Goal: Find contact information: Find contact information

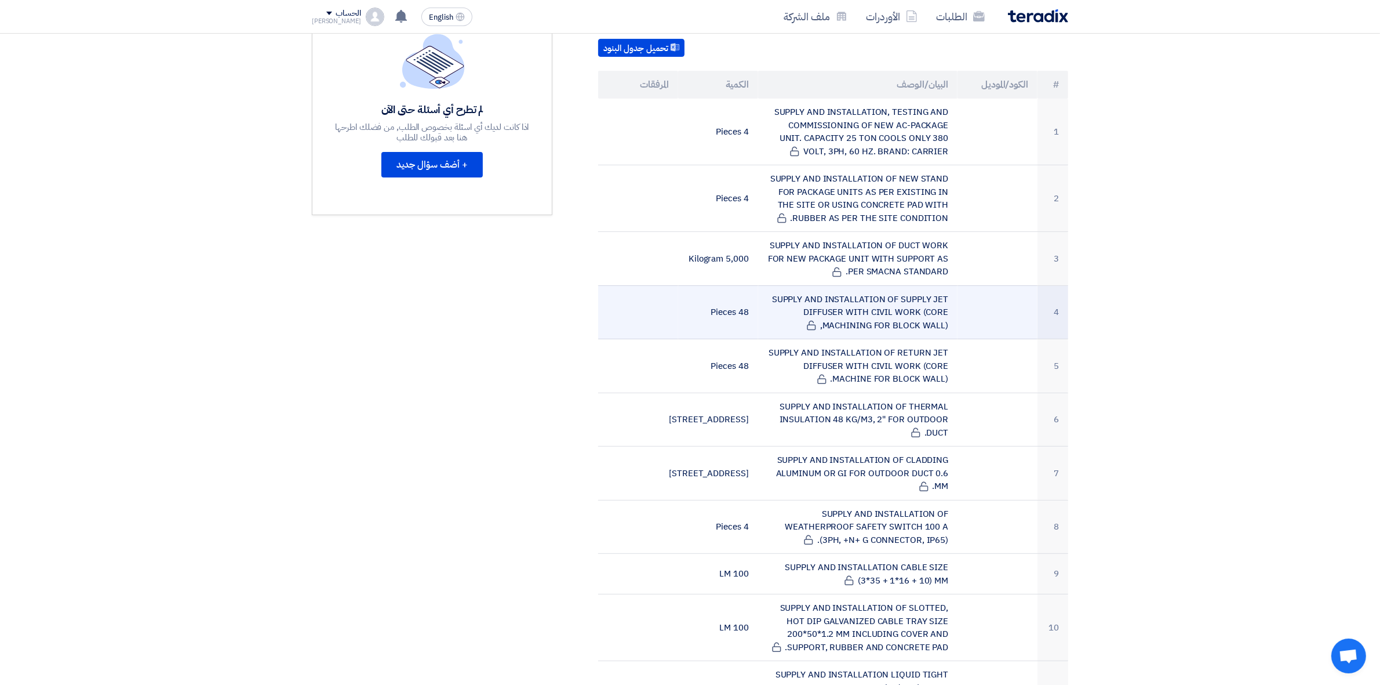
scroll to position [290, 0]
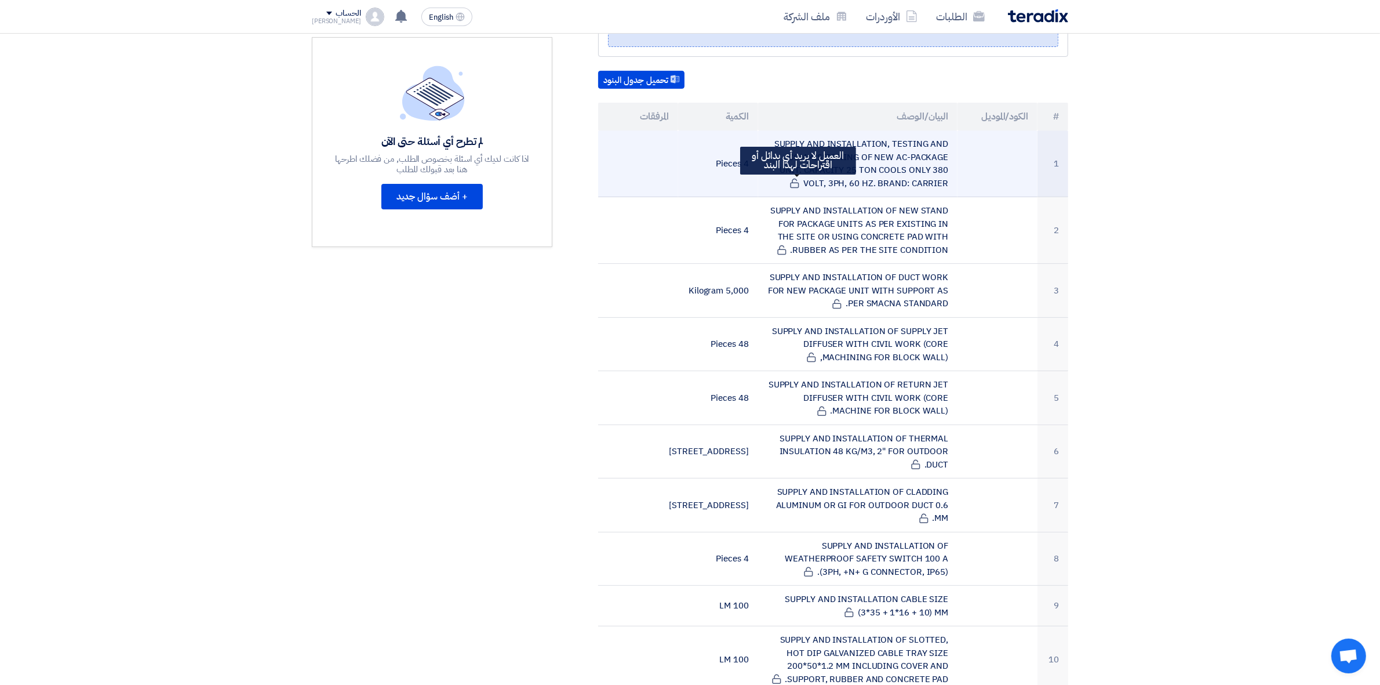
click at [798, 179] on icon at bounding box center [794, 183] width 10 height 10
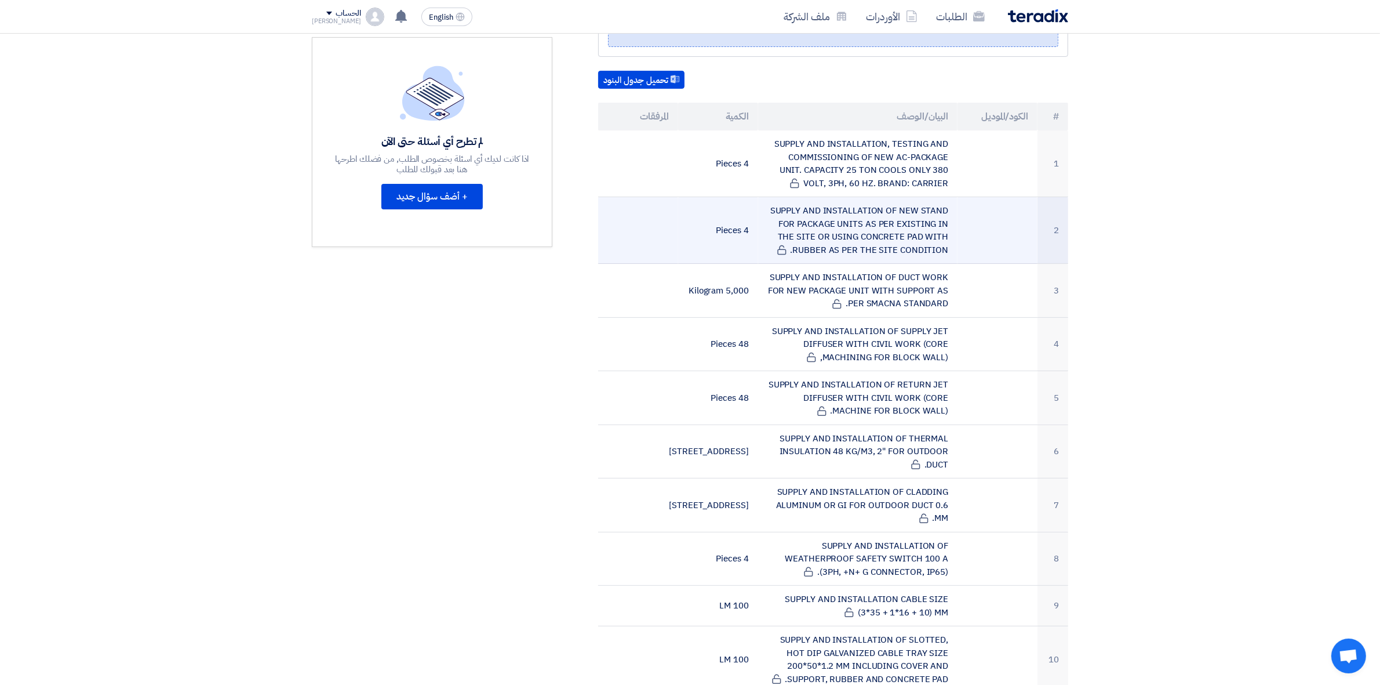
click at [786, 255] on td "SUPPLY AND INSTALLATION OF NEW STAND FOR PACKAGE UNITS AS PER EXISTING IN THE S…" at bounding box center [858, 230] width 200 height 67
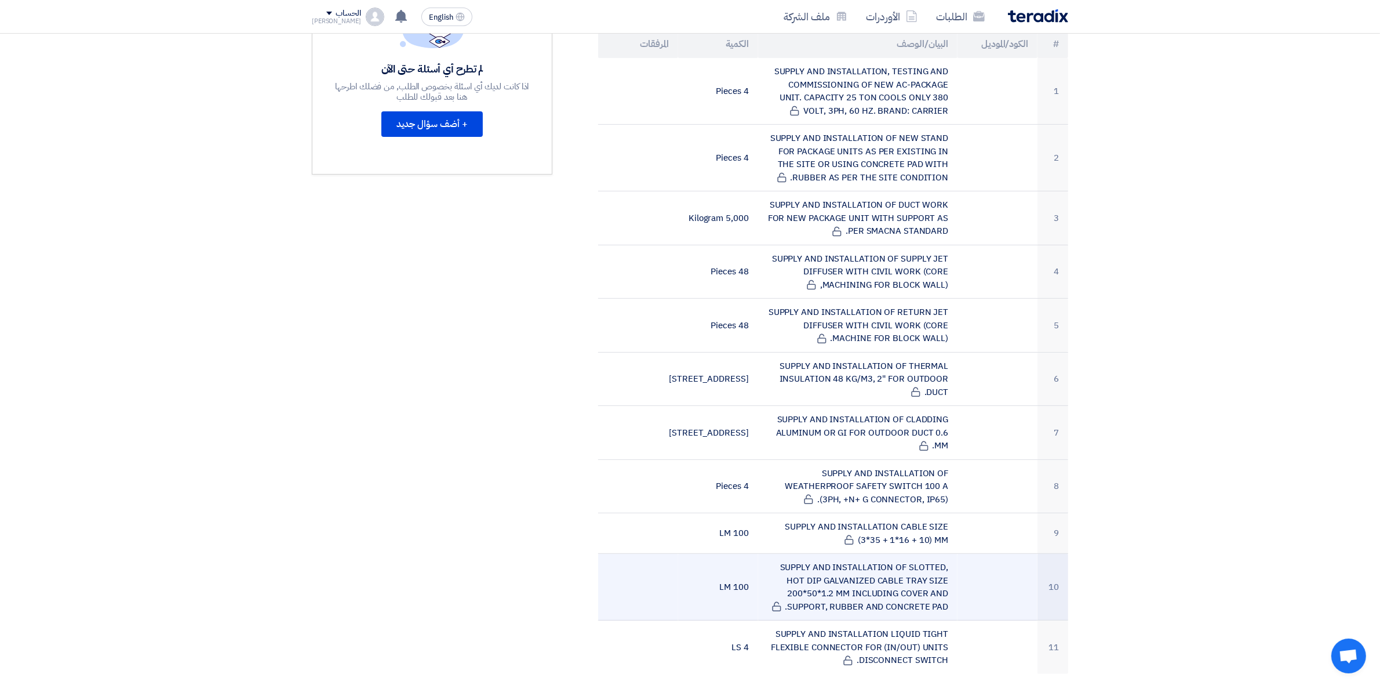
scroll to position [435, 0]
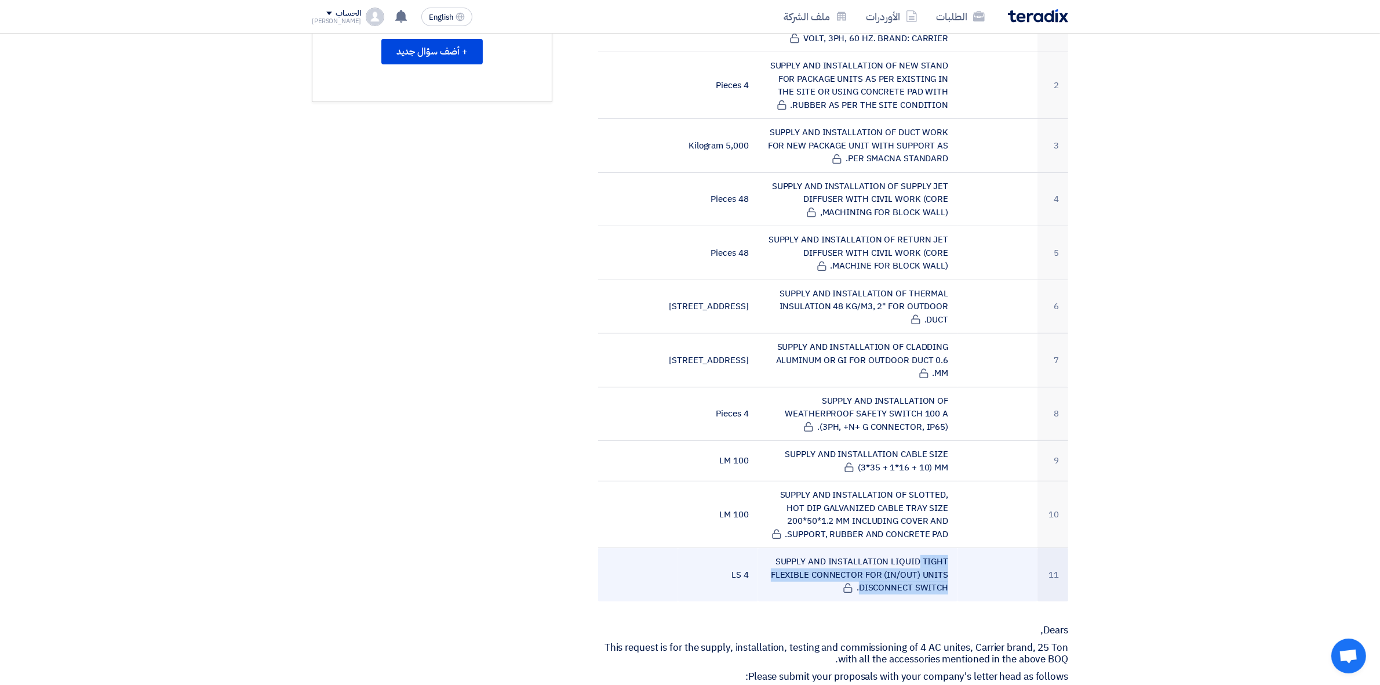
drag, startPoint x: 945, startPoint y: 583, endPoint x: 842, endPoint y: 562, distance: 105.3
click at [842, 562] on td "SUPPLY AND INSTALLATION LIQUID TIGHT FLEXIBLE CONNECTOR FOR (IN/OUT) UNITS DISC…" at bounding box center [858, 574] width 200 height 53
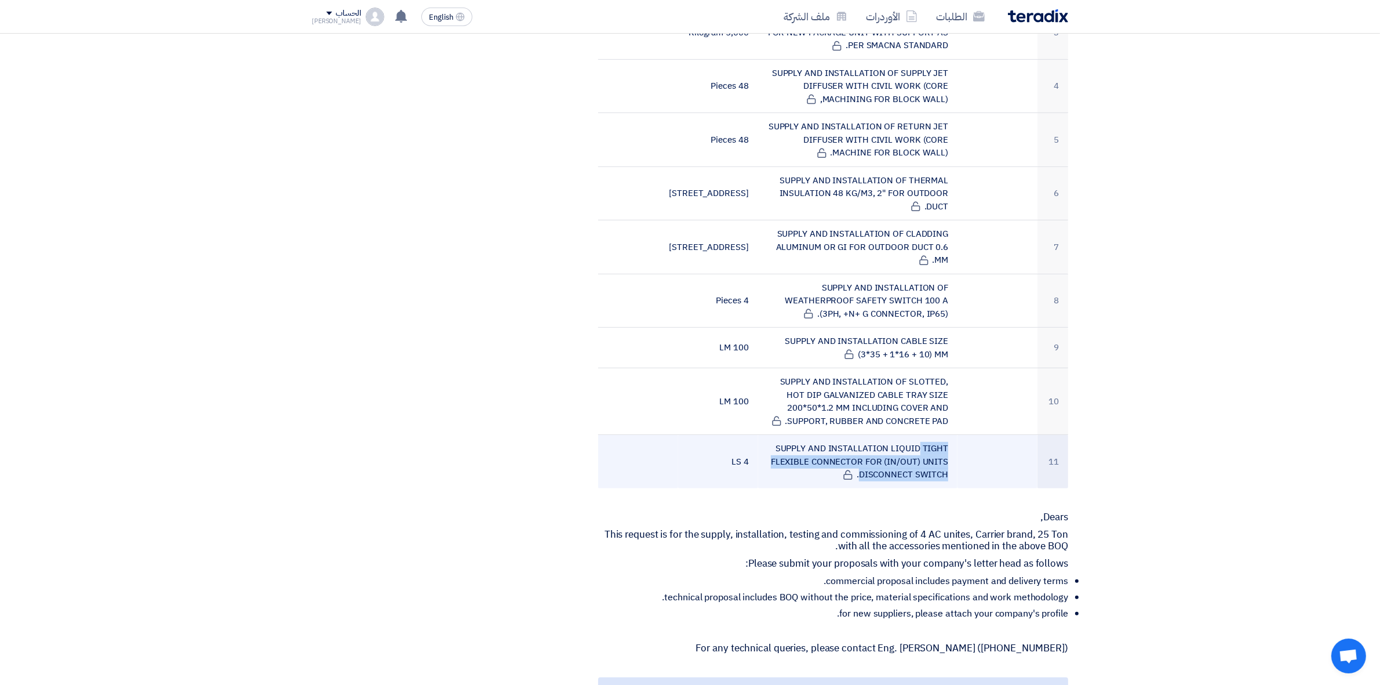
scroll to position [652, 0]
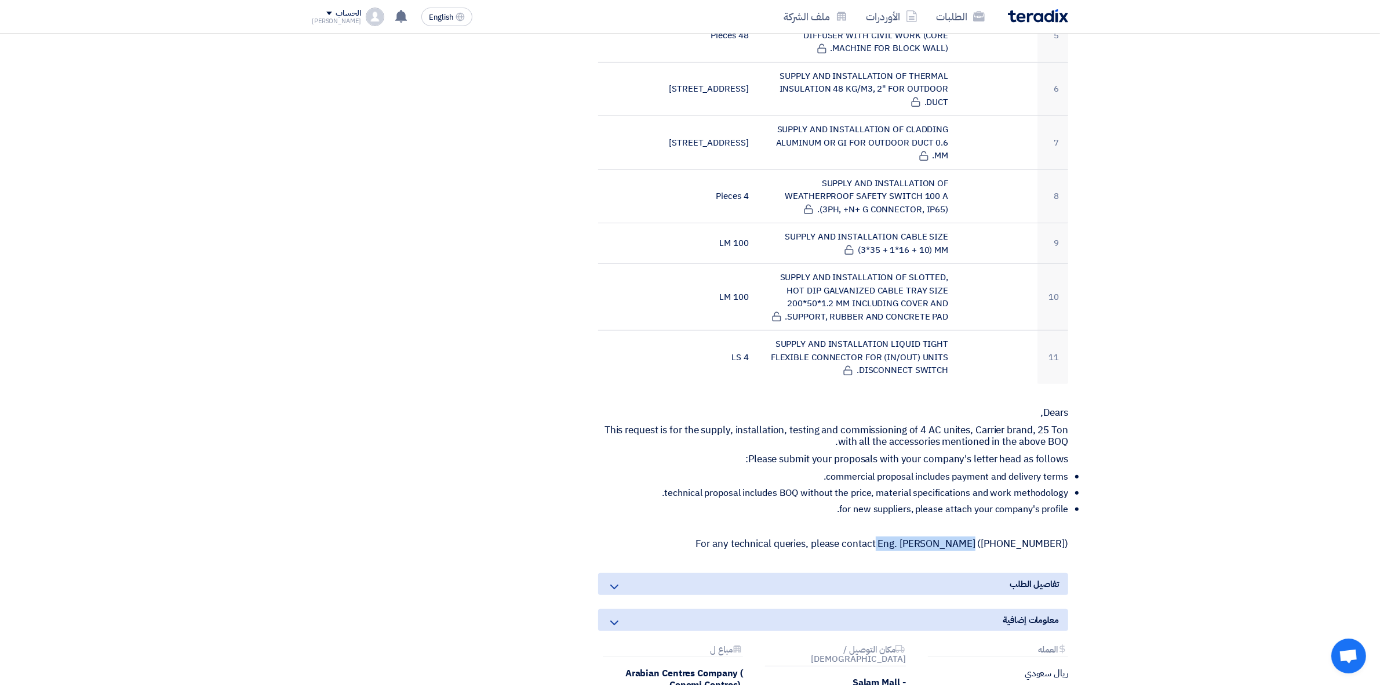
drag, startPoint x: 895, startPoint y: 540, endPoint x: 981, endPoint y: 544, distance: 85.3
click at [981, 544] on p "For any technical queries, please contact Eng. Raed Akkelah (+966 54 0377700)" at bounding box center [833, 544] width 470 height 12
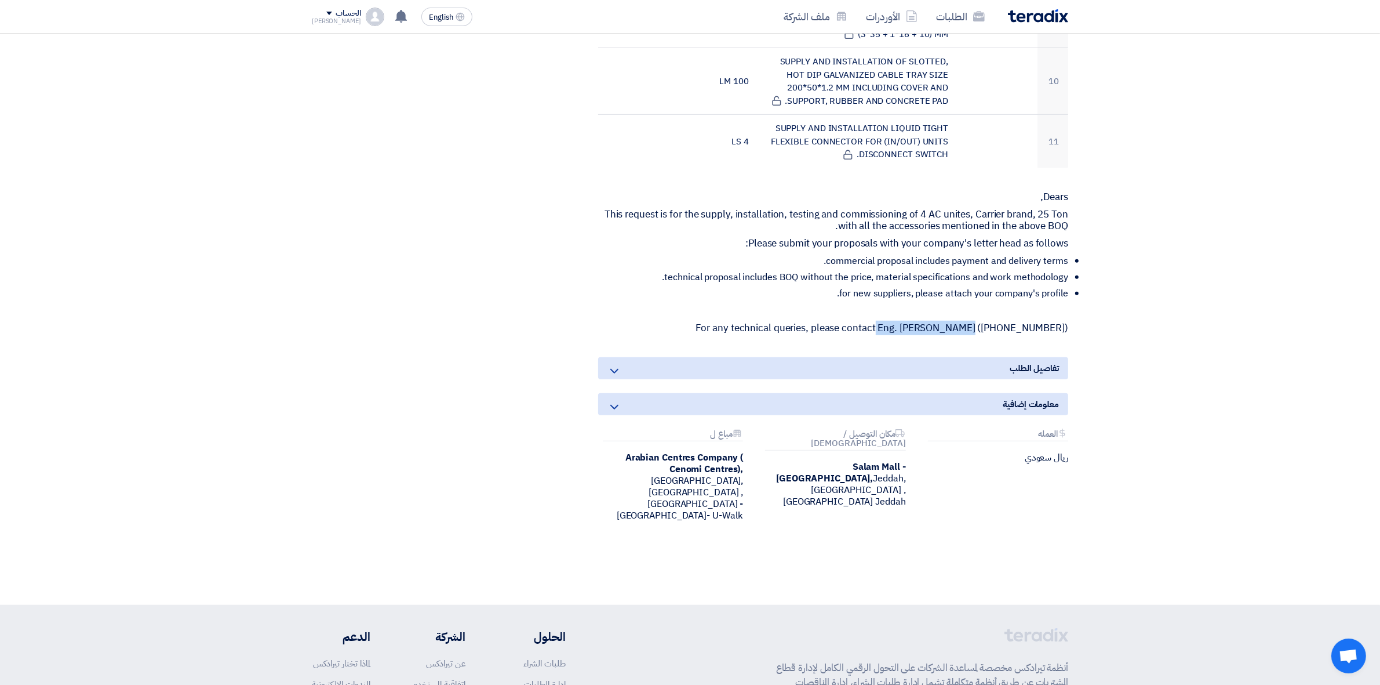
scroll to position [869, 0]
click at [814, 294] on li "for new suppliers, please attach your company's profile." at bounding box center [837, 292] width 461 height 12
drag, startPoint x: 918, startPoint y: 322, endPoint x: 980, endPoint y: 322, distance: 62.0
click at [980, 322] on p "For any technical queries, please contact Eng. Raed Akkelah (+966 54 0377700)" at bounding box center [833, 327] width 470 height 12
copy p "Raed Akkelah"
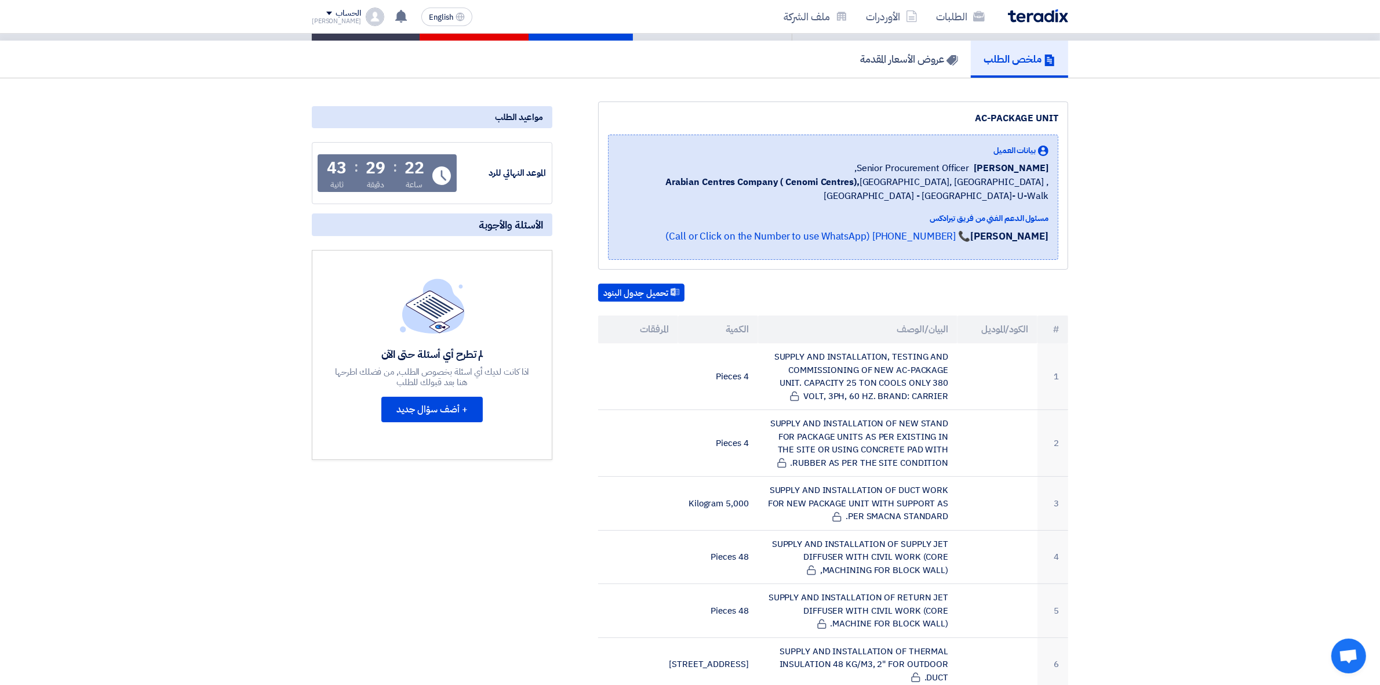
scroll to position [72, 0]
